Goal: Communication & Community: Answer question/provide support

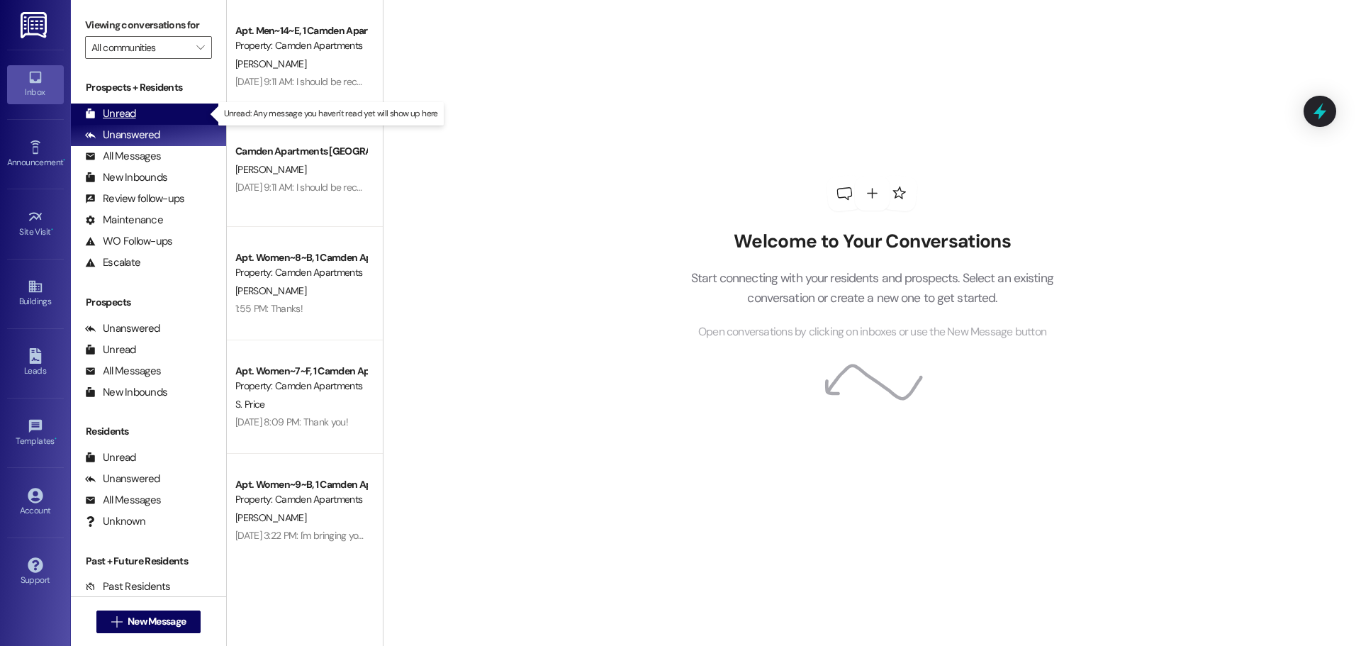
click at [113, 120] on div "Unread" at bounding box center [110, 113] width 51 height 15
click at [160, 116] on div "Unread (0)" at bounding box center [148, 113] width 155 height 21
click at [137, 106] on div "Unread (0)" at bounding box center [148, 113] width 155 height 21
click at [121, 121] on div "Unread" at bounding box center [110, 113] width 51 height 15
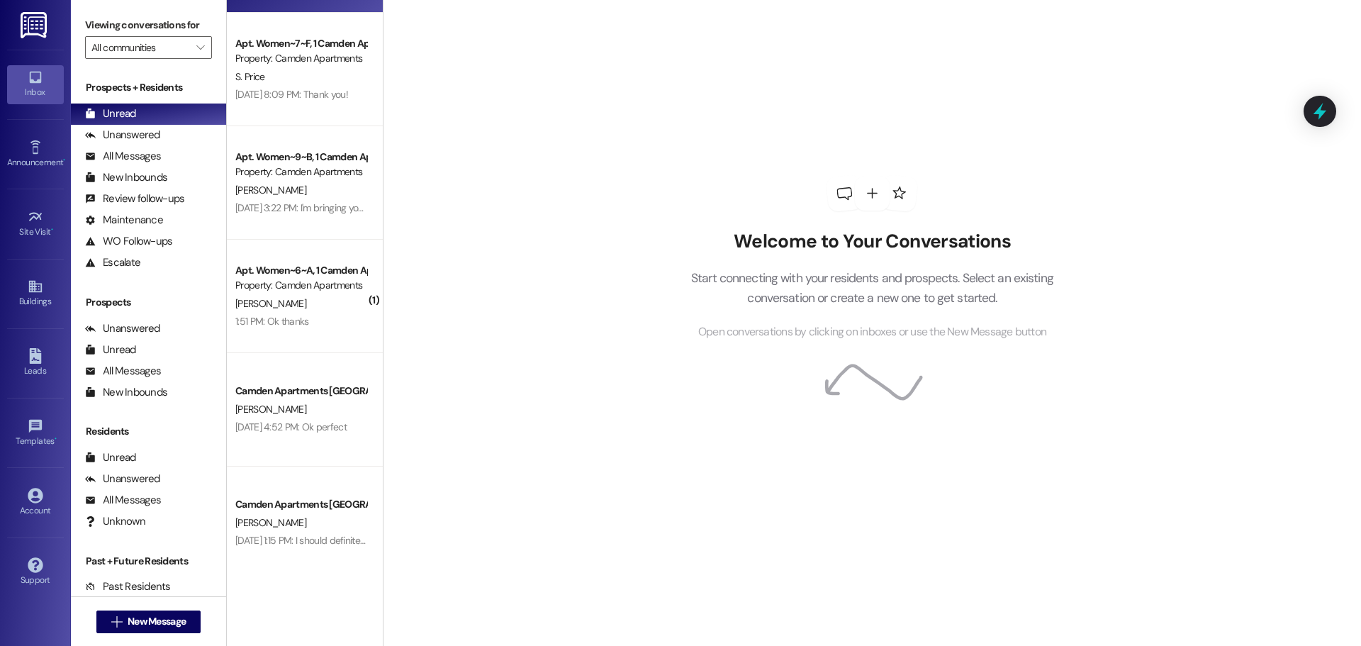
scroll to position [354, 0]
